Goal: Task Accomplishment & Management: Manage account settings

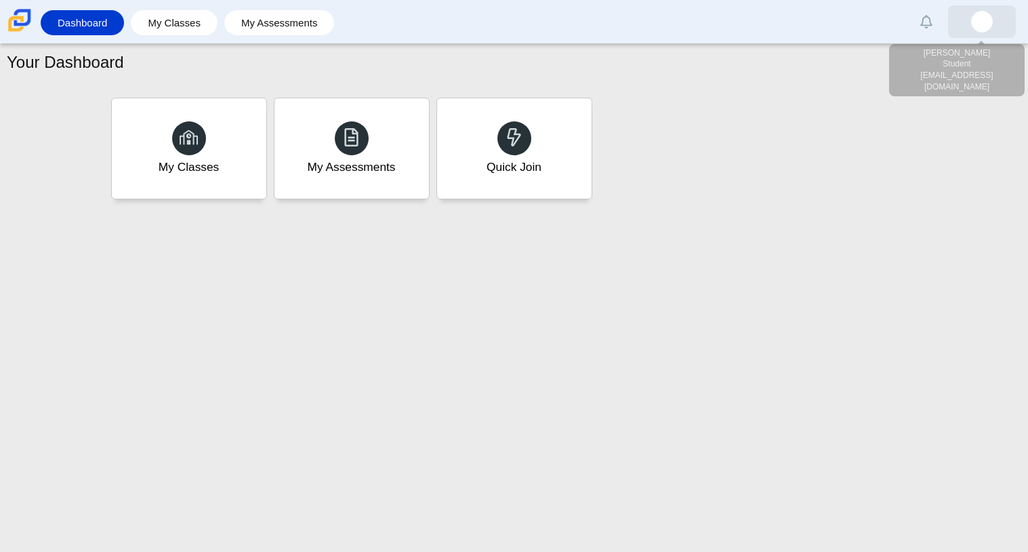
click at [979, 18] on img at bounding box center [982, 22] width 22 height 22
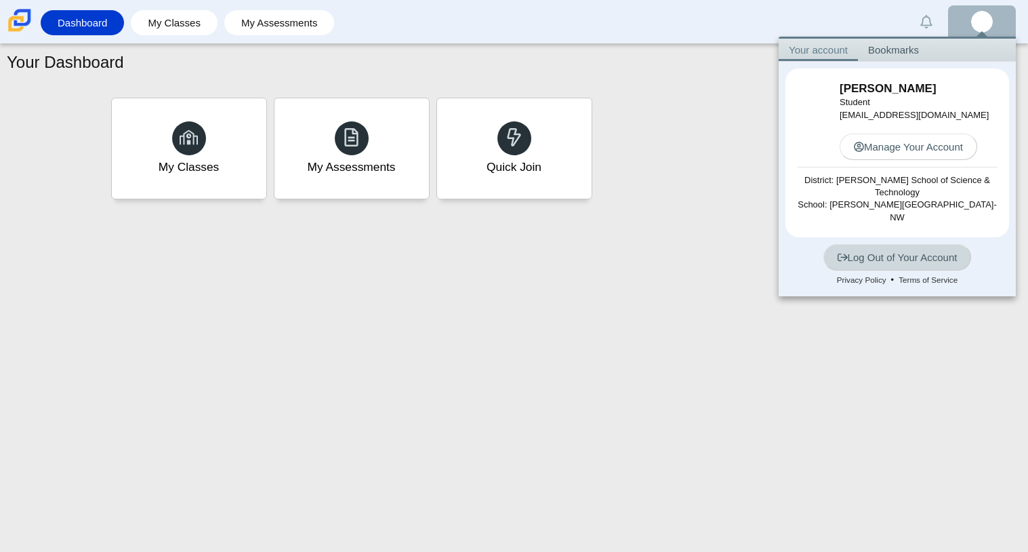
click at [921, 256] on link "Log Out of Your Account" at bounding box center [897, 257] width 148 height 26
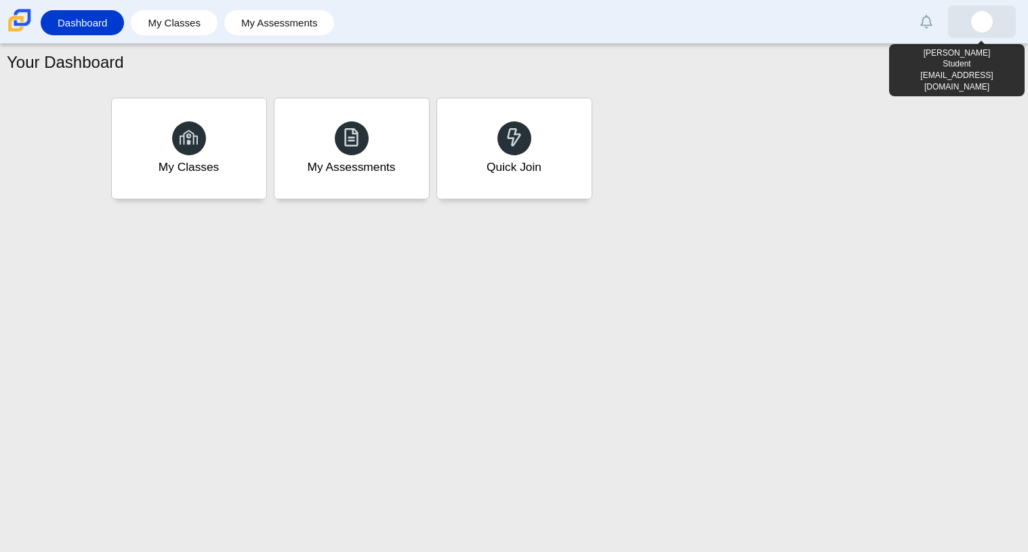
click at [981, 9] on link at bounding box center [982, 21] width 68 height 33
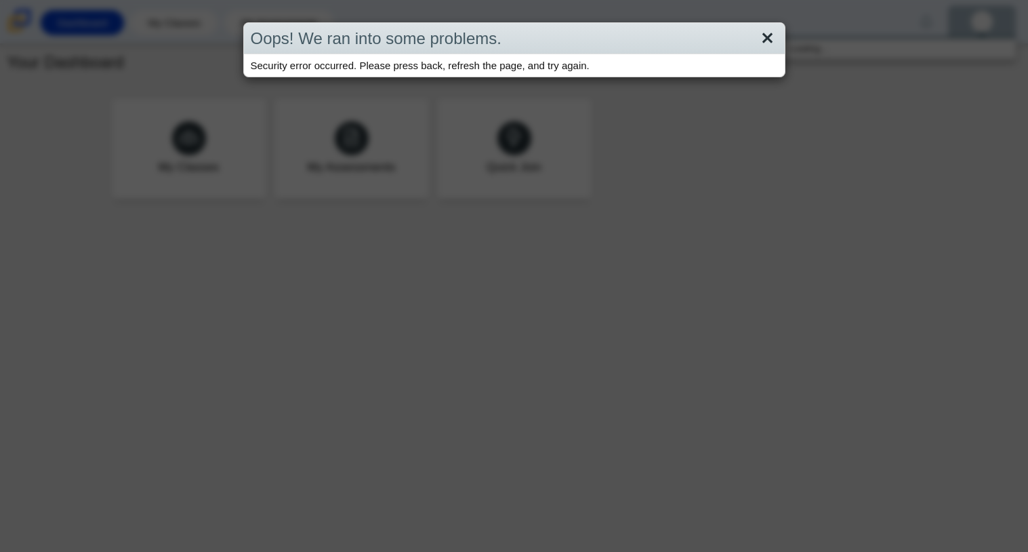
click at [764, 45] on link "Close" at bounding box center [767, 38] width 21 height 23
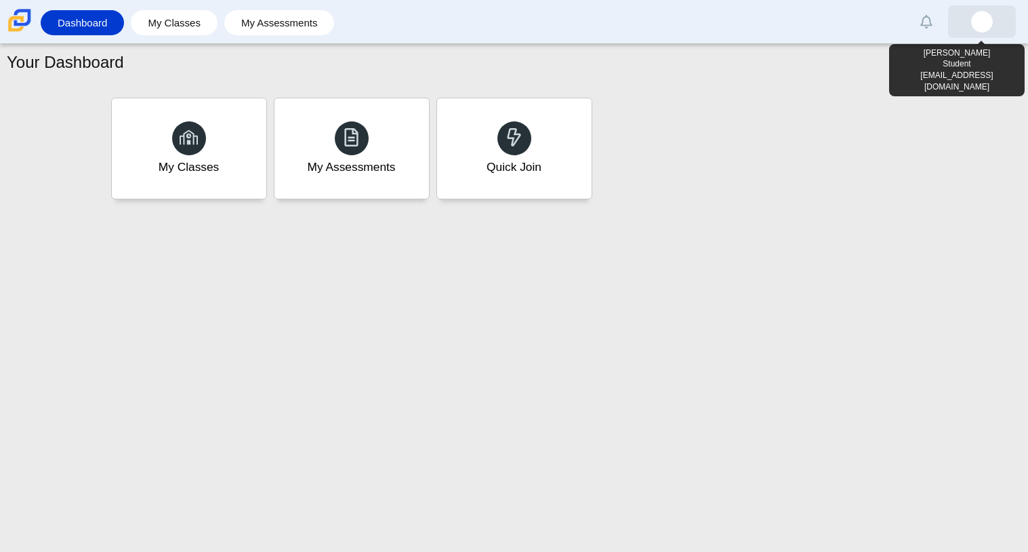
click at [997, 27] on link at bounding box center [982, 21] width 68 height 33
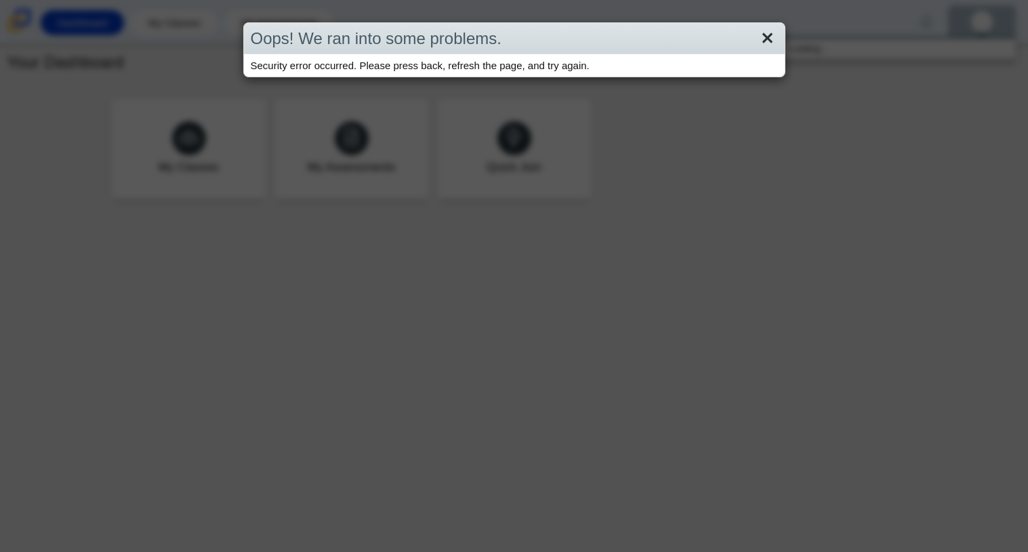
click at [775, 29] on link "Close" at bounding box center [767, 38] width 21 height 23
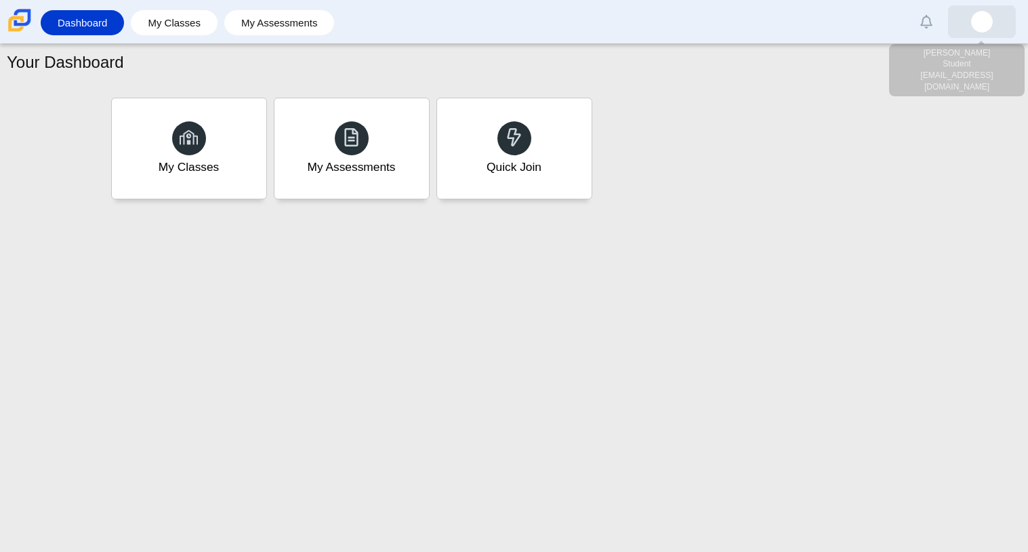
click at [982, 29] on img at bounding box center [982, 22] width 22 height 22
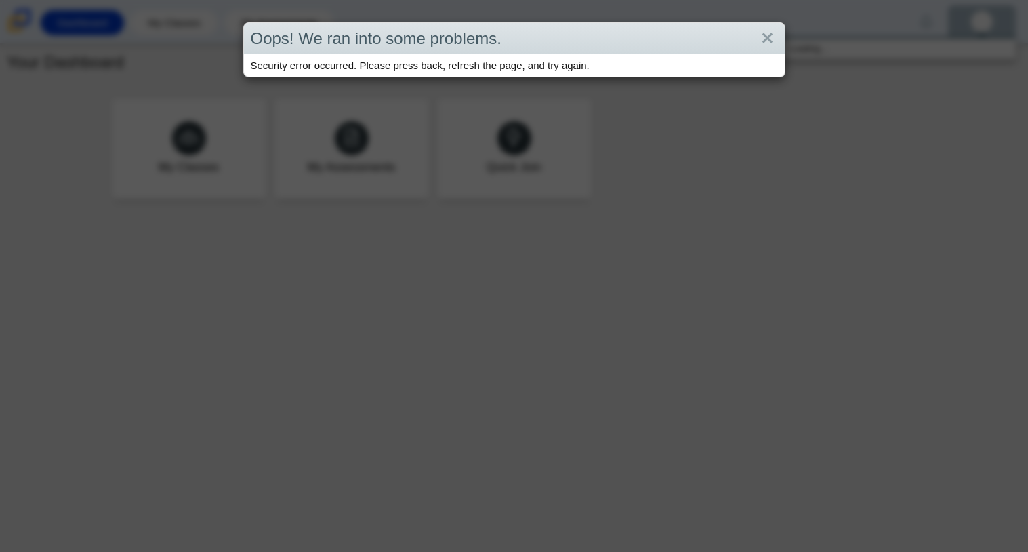
click at [743, 24] on div "Oops! We ran into some problems." at bounding box center [514, 39] width 541 height 32
click at [762, 42] on link "Close" at bounding box center [767, 38] width 21 height 23
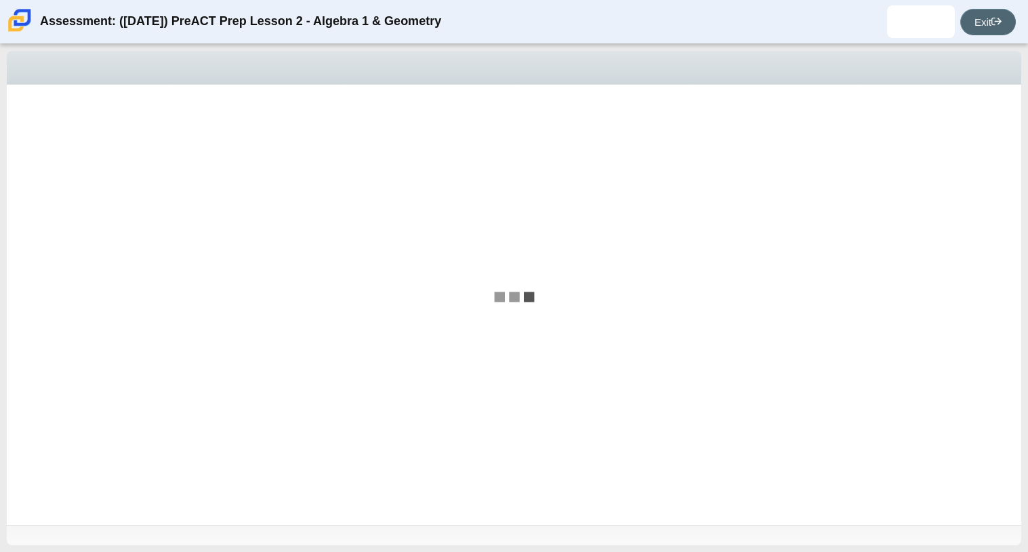
click at [991, 22] on use at bounding box center [996, 21] width 10 height 7
